Goal: Task Accomplishment & Management: Manage account settings

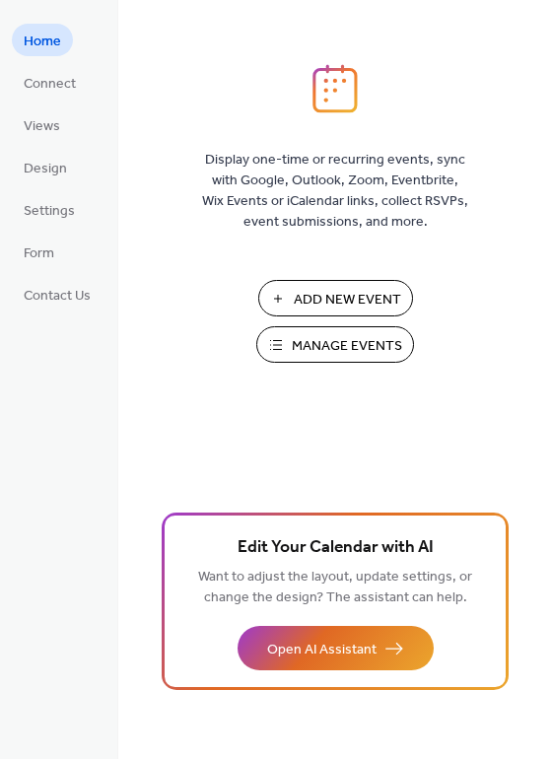
click at [331, 336] on span "Manage Events" at bounding box center [347, 346] width 110 height 21
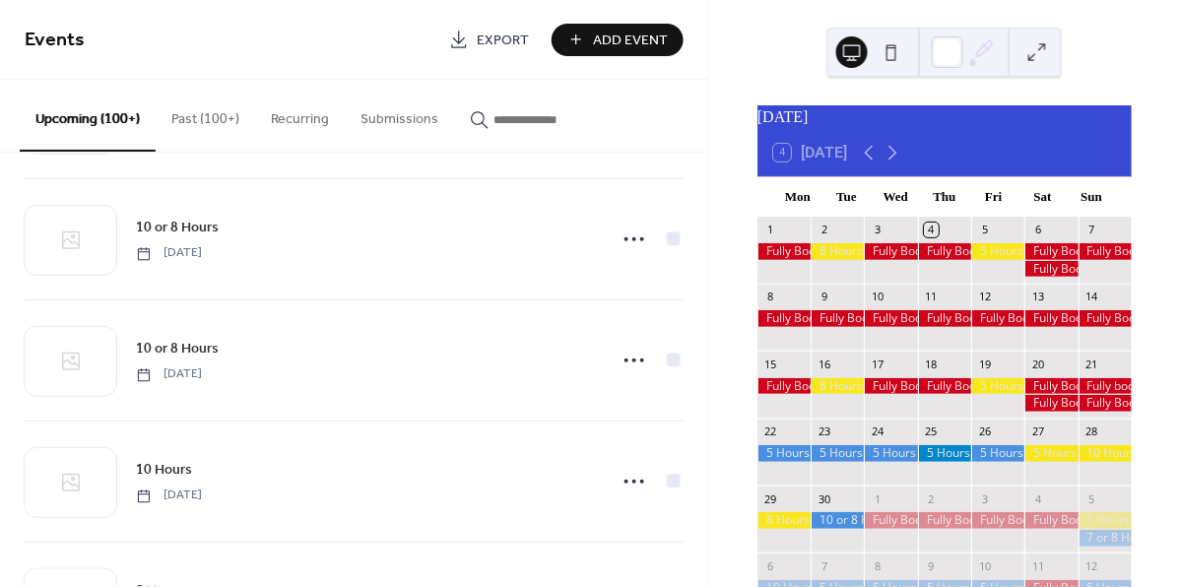
scroll to position [5734, 0]
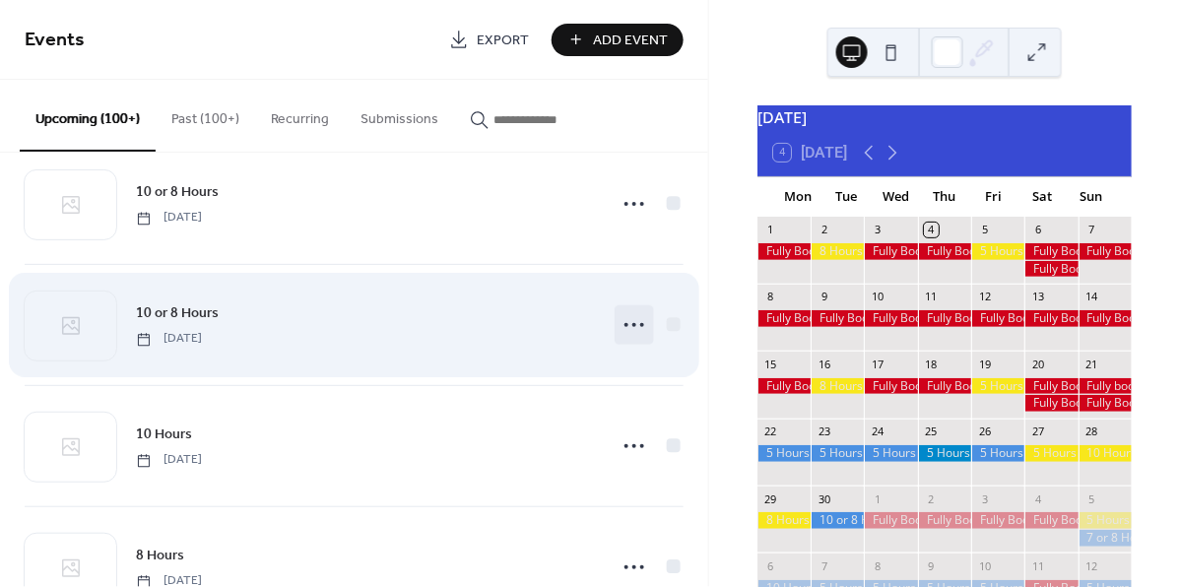
click at [625, 339] on icon at bounding box center [635, 325] width 32 height 32
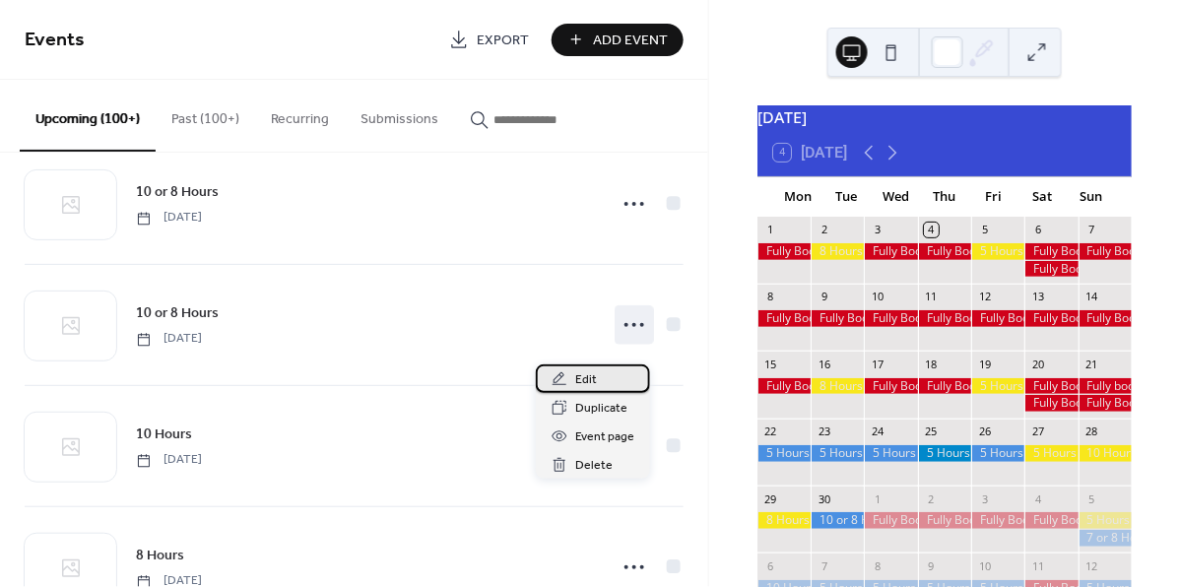
click at [589, 378] on span "Edit" at bounding box center [586, 380] width 22 height 21
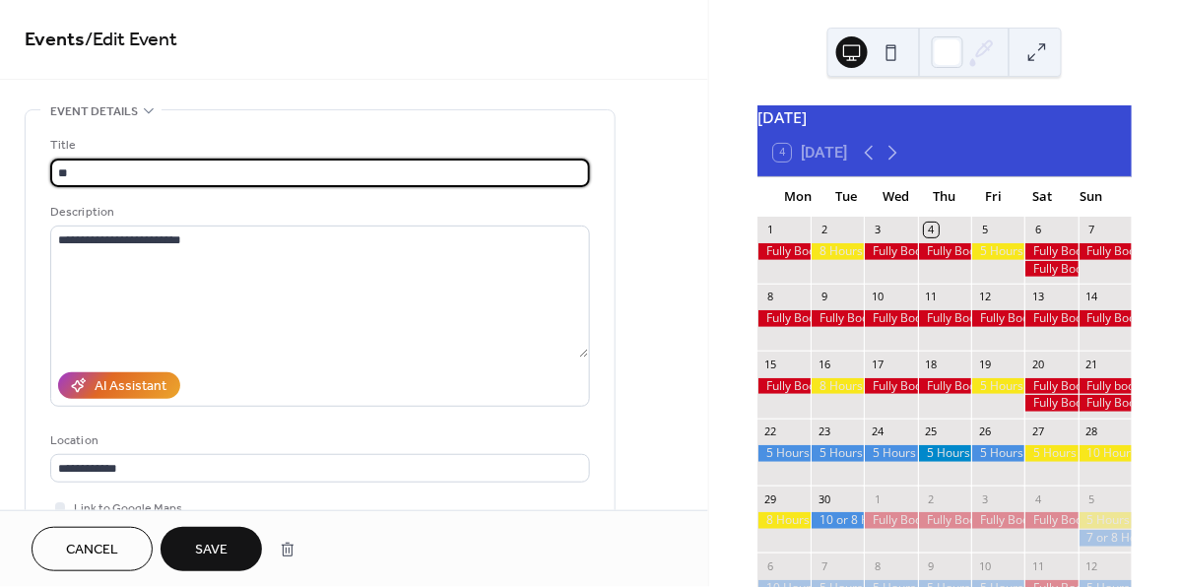
type input "*"
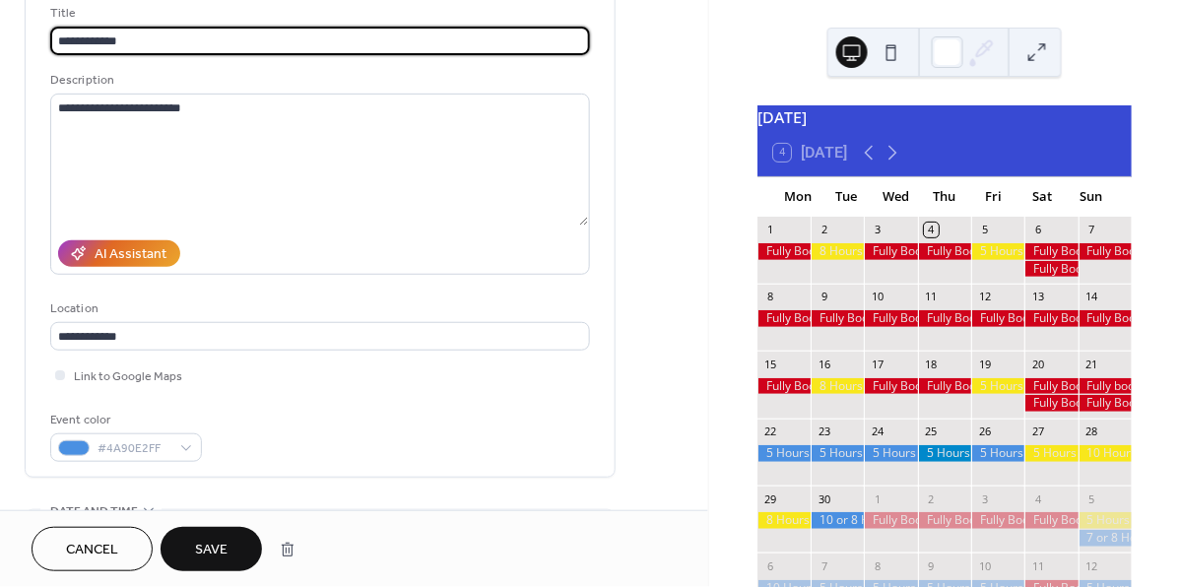
scroll to position [142, 0]
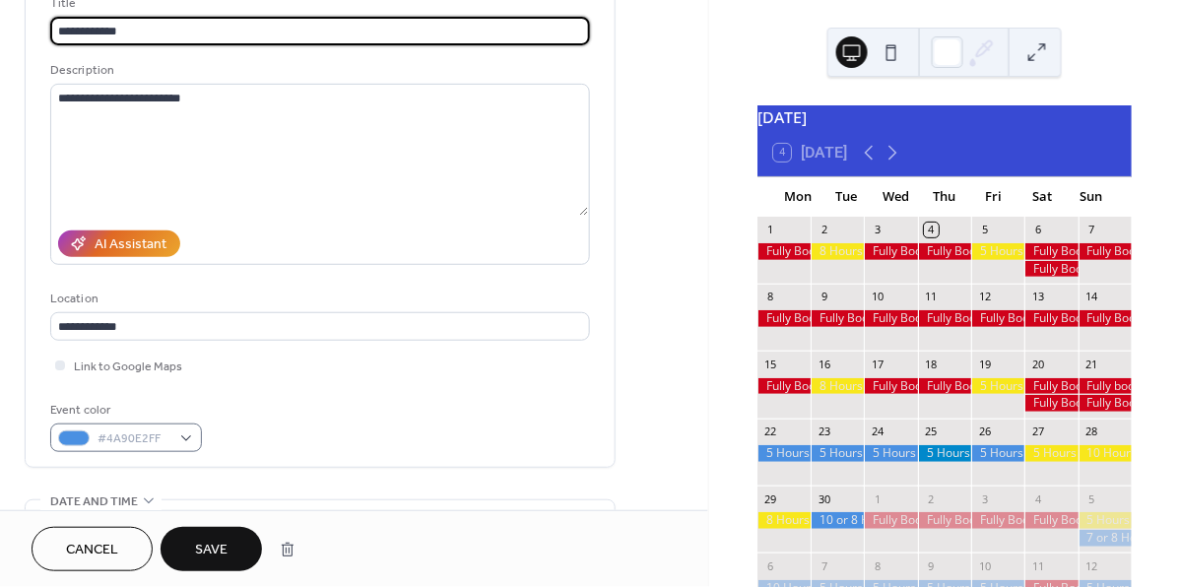
type input "**********"
click at [181, 438] on div "#4A90E2FF" at bounding box center [126, 438] width 152 height 29
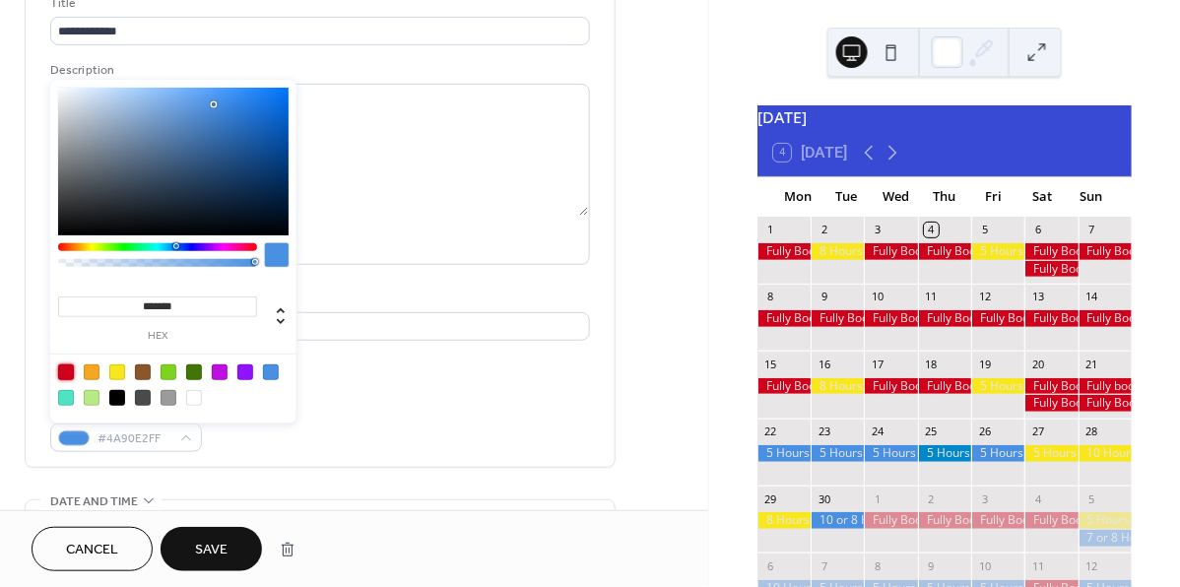
click at [68, 368] on div at bounding box center [66, 373] width 16 height 16
type input "*******"
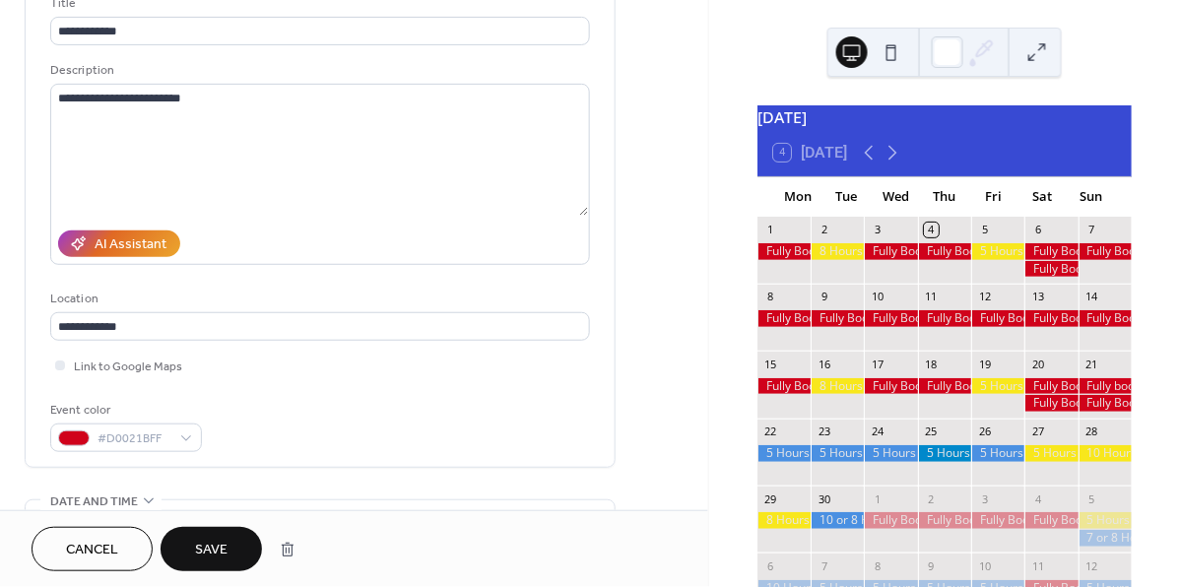
click at [207, 545] on span "Save" at bounding box center [211, 551] width 33 height 21
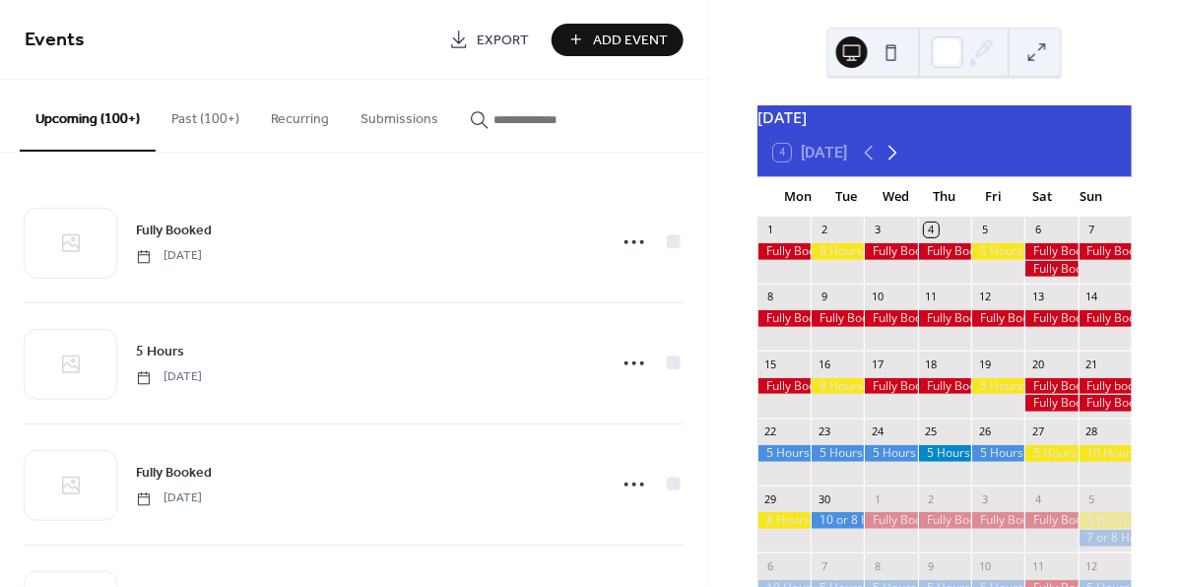
click at [898, 161] on icon at bounding box center [893, 153] width 9 height 15
